Goal: Navigation & Orientation: Find specific page/section

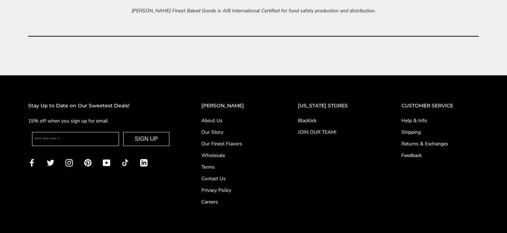
scroll to position [2947, 0]
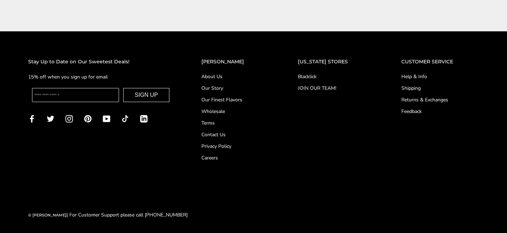
click at [222, 88] on link "Our Story" at bounding box center [236, 88] width 68 height 7
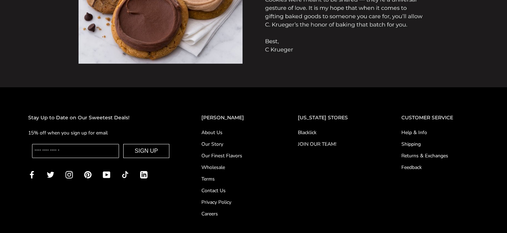
scroll to position [655, 0]
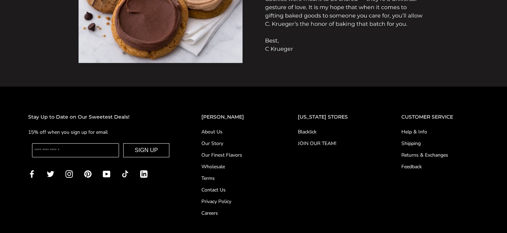
click at [218, 132] on link "About Us" at bounding box center [236, 131] width 68 height 7
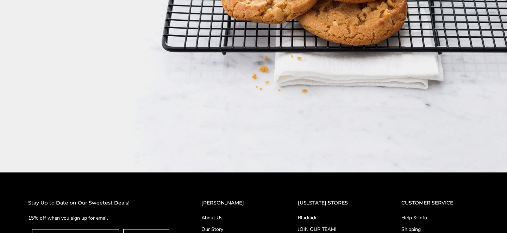
scroll to position [1115, 0]
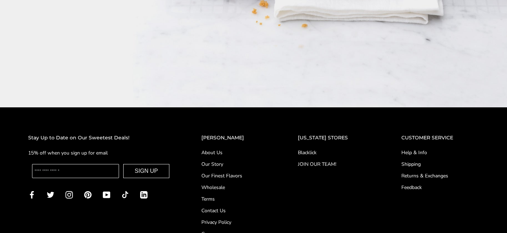
click at [410, 149] on link "Help & Info" at bounding box center [441, 152] width 78 height 7
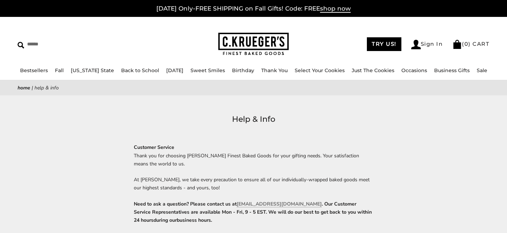
click at [245, 95] on div "Home | Help & Info" at bounding box center [253, 87] width 507 height 15
click at [30, 74] on li "Bestsellers" at bounding box center [34, 71] width 28 height 8
click at [76, 72] on link "[US_STATE] State" at bounding box center [92, 70] width 43 height 6
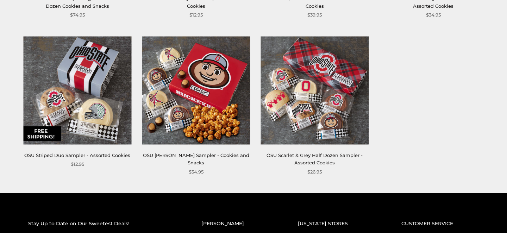
scroll to position [432, 0]
